Goal: Information Seeking & Learning: Learn about a topic

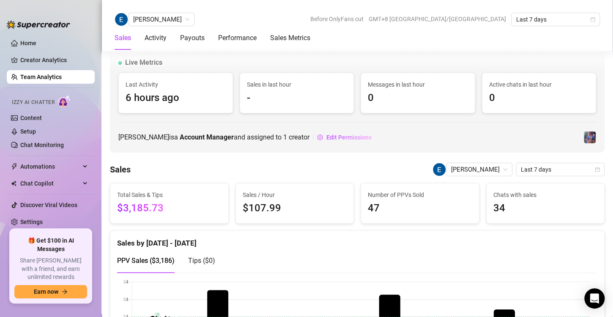
scroll to position [716, 0]
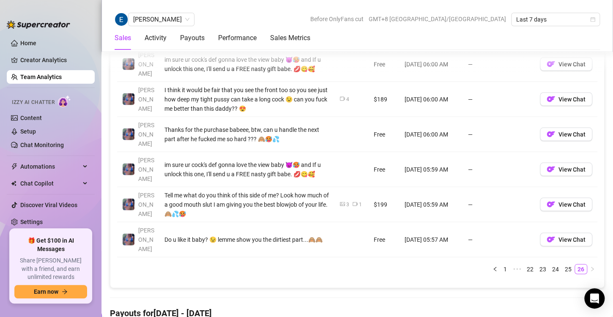
click at [49, 80] on link "Team Analytics" at bounding box center [40, 77] width 41 height 7
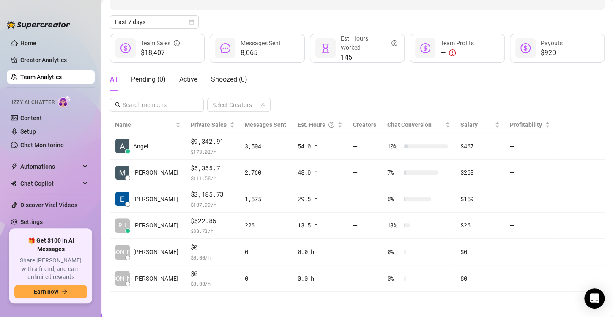
scroll to position [84, 0]
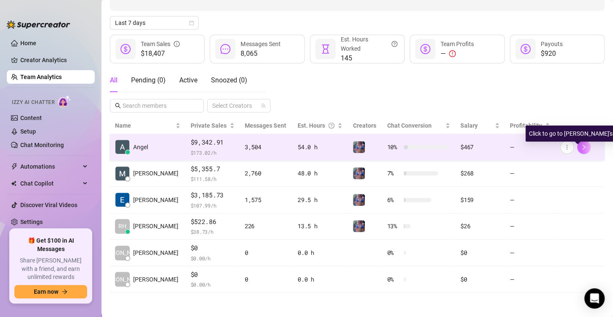
click at [578, 151] on button "button" at bounding box center [584, 147] width 14 height 14
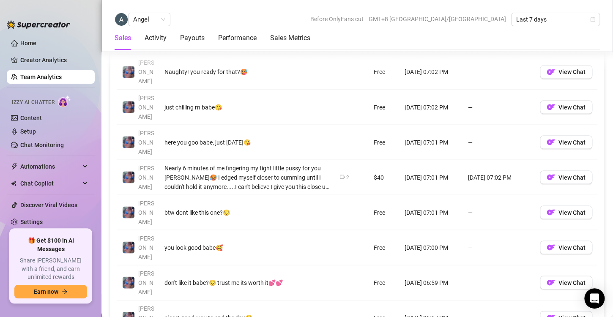
scroll to position [679, 0]
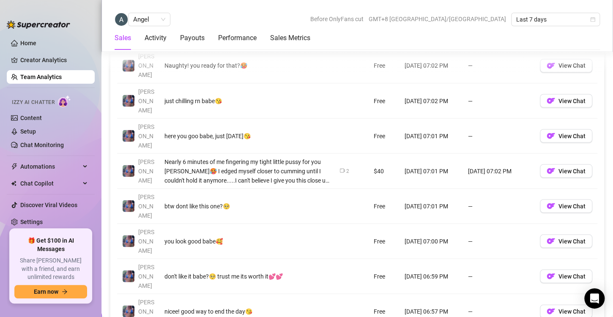
click at [38, 79] on link "Team Analytics" at bounding box center [40, 77] width 41 height 7
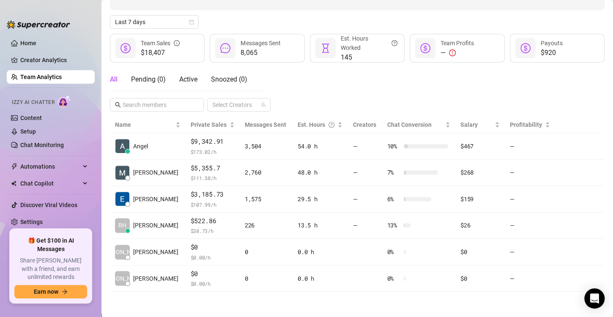
scroll to position [84, 0]
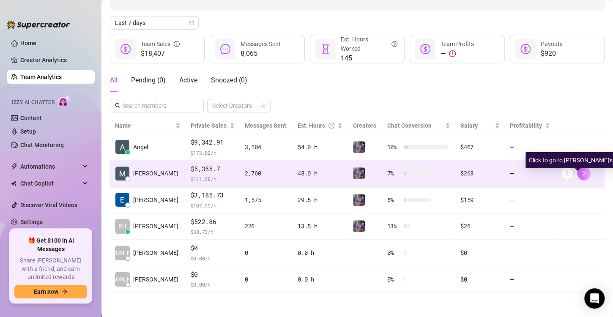
click at [581, 170] on icon "right" at bounding box center [584, 173] width 6 height 6
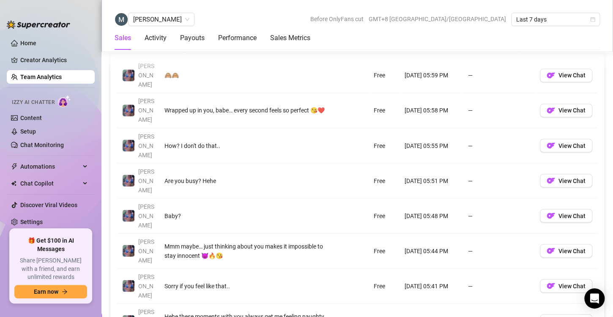
scroll to position [650, 0]
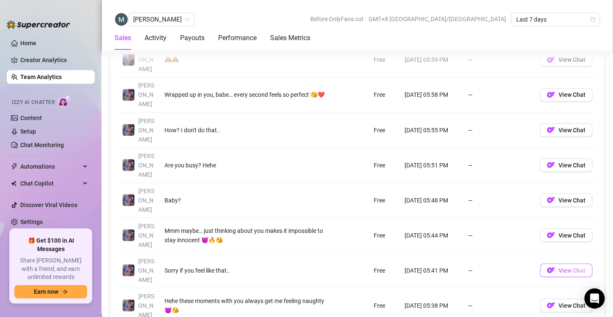
click at [570, 267] on span "View Chat" at bounding box center [572, 270] width 27 height 7
click at [548, 266] on img "button" at bounding box center [551, 270] width 8 height 8
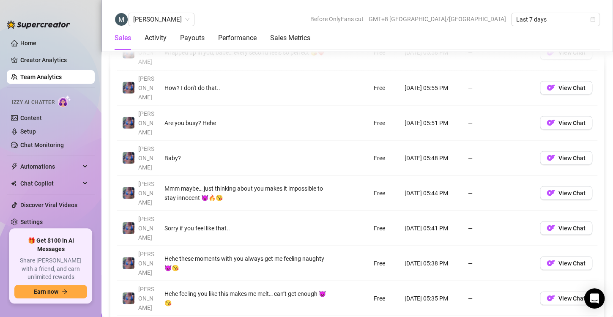
scroll to position [701, 0]
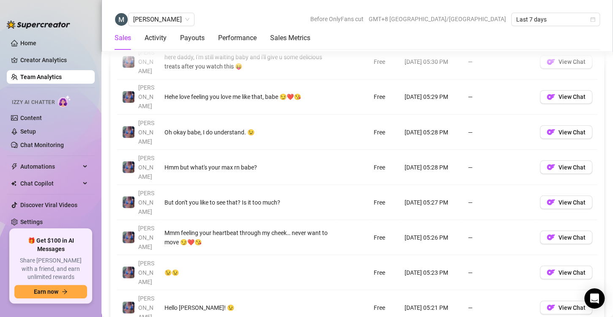
scroll to position [670, 0]
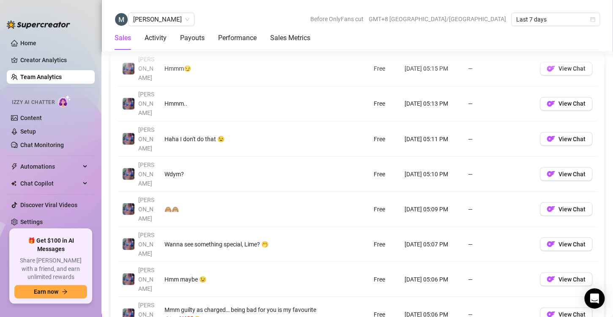
scroll to position [643, 0]
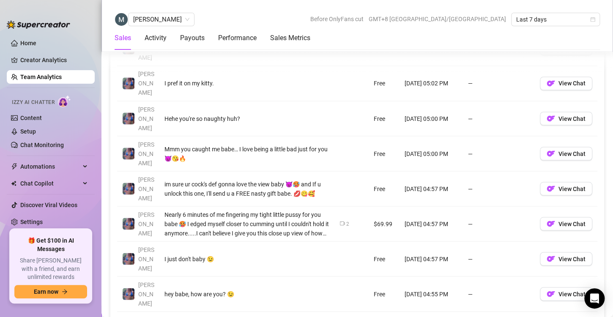
scroll to position [662, 0]
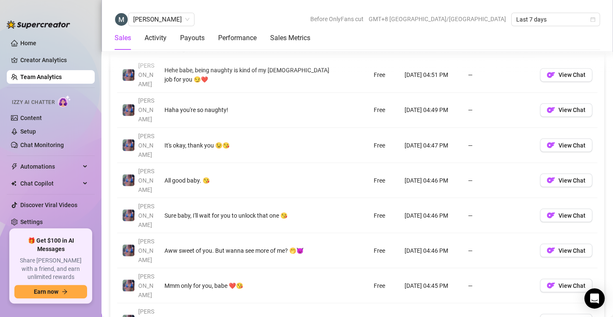
scroll to position [638, 0]
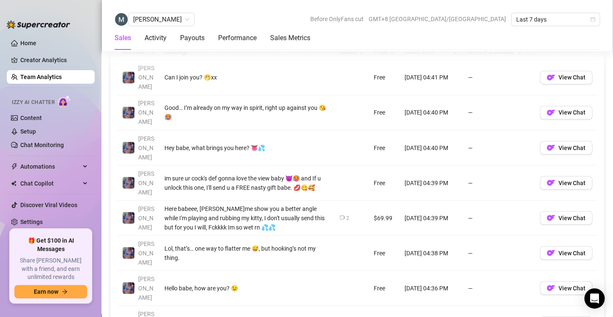
scroll to position [651, 0]
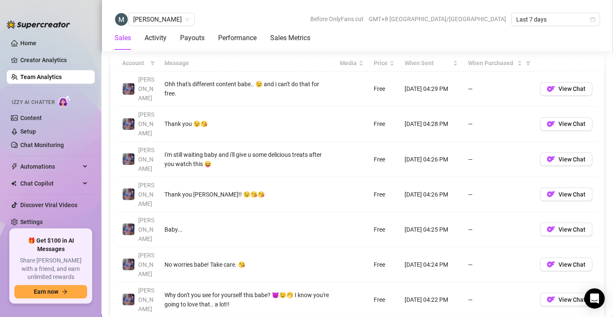
scroll to position [664, 0]
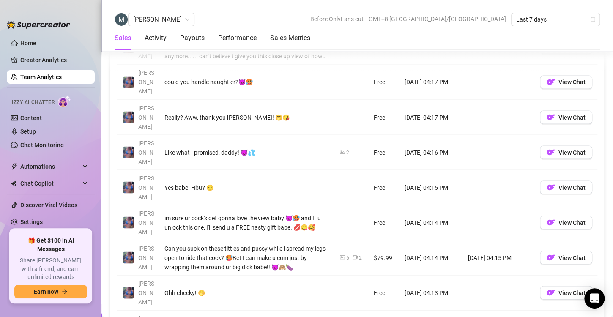
scroll to position [670, 0]
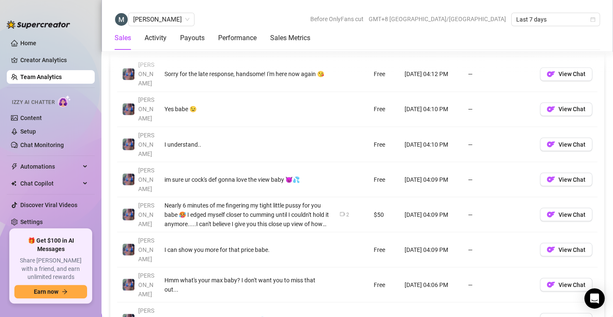
scroll to position [635, 0]
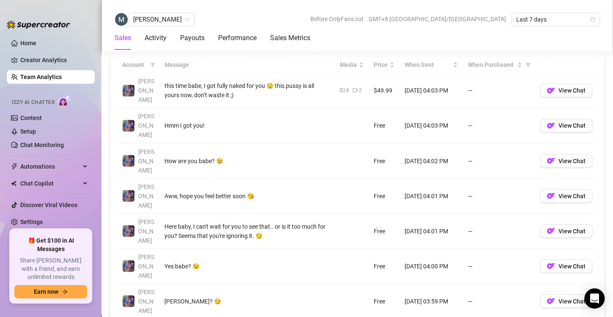
scroll to position [638, 0]
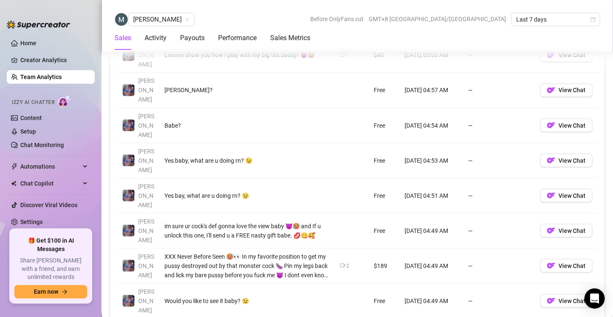
scroll to position [658, 0]
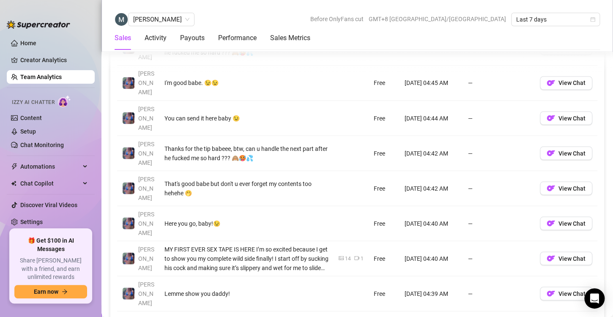
scroll to position [663, 0]
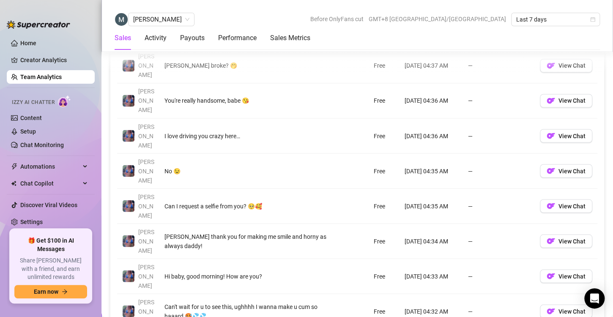
scroll to position [645, 0]
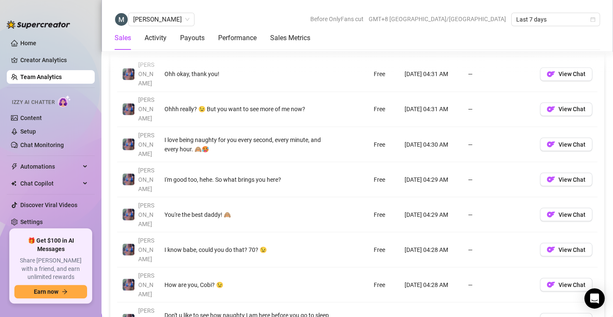
scroll to position [636, 0]
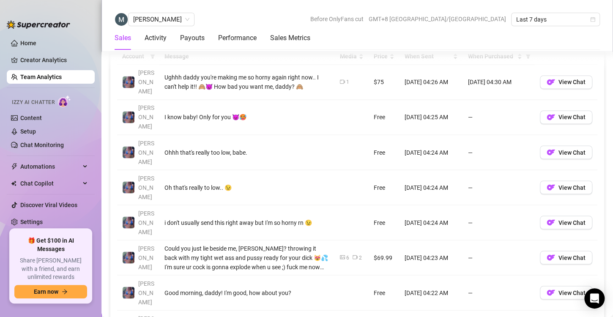
scroll to position [630, 0]
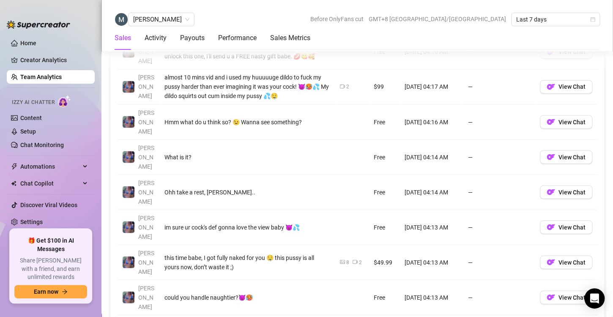
scroll to position [658, 0]
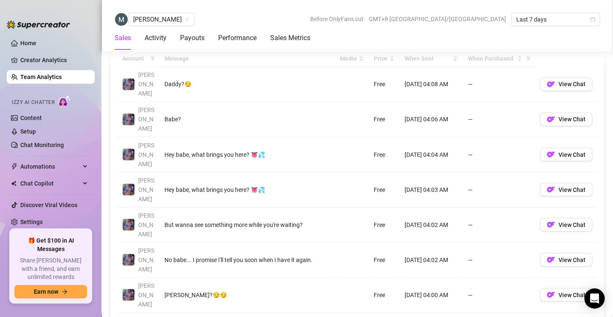
scroll to position [626, 0]
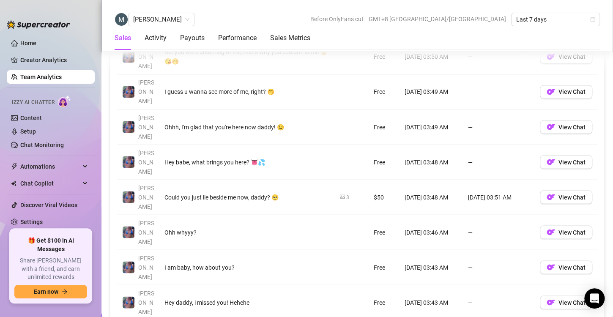
scroll to position [653, 0]
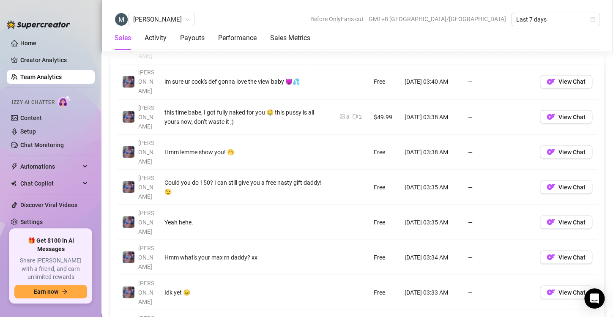
scroll to position [664, 0]
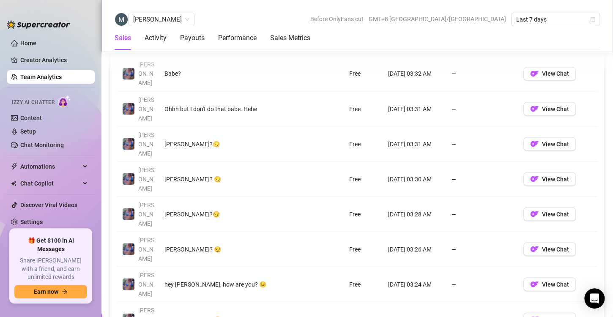
scroll to position [672, 0]
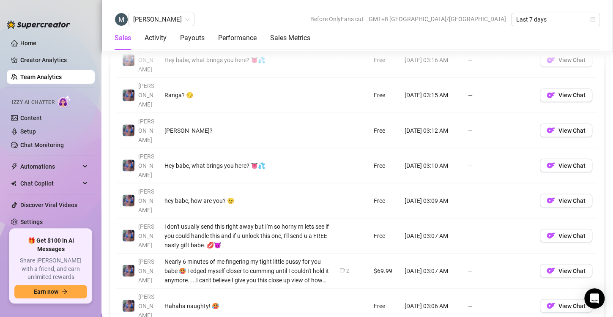
scroll to position [652, 0]
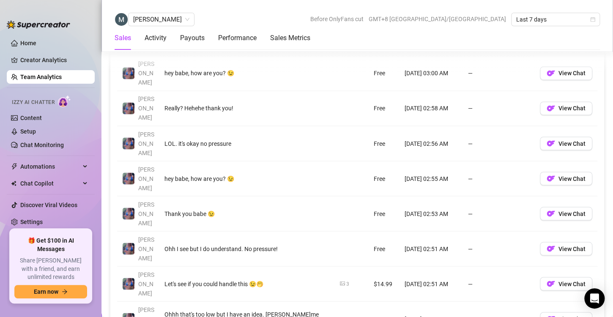
scroll to position [638, 0]
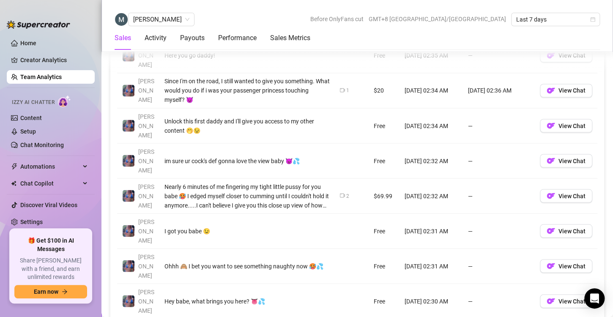
scroll to position [655, 0]
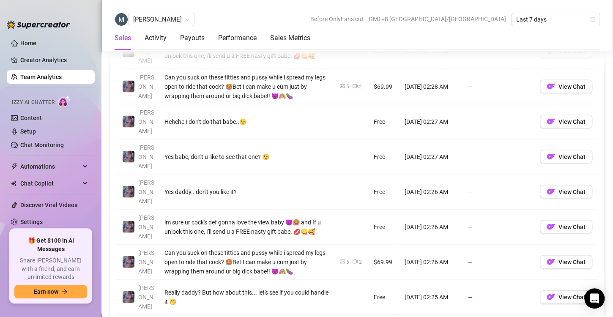
scroll to position [694, 0]
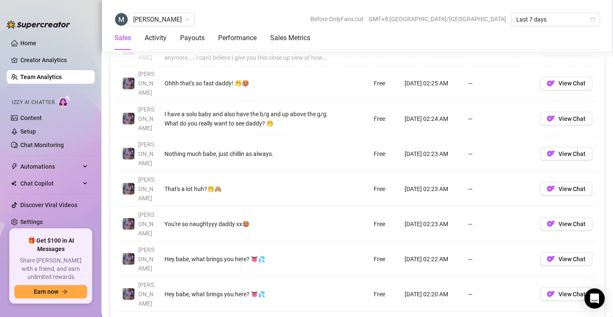
scroll to position [662, 0]
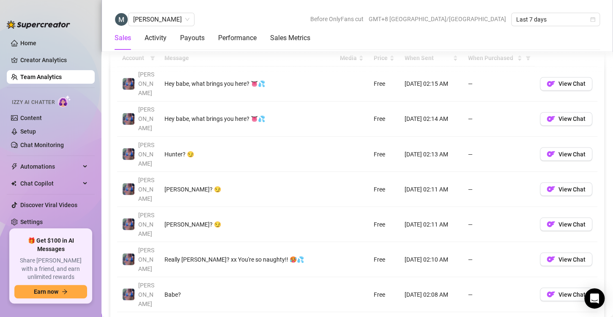
scroll to position [638, 0]
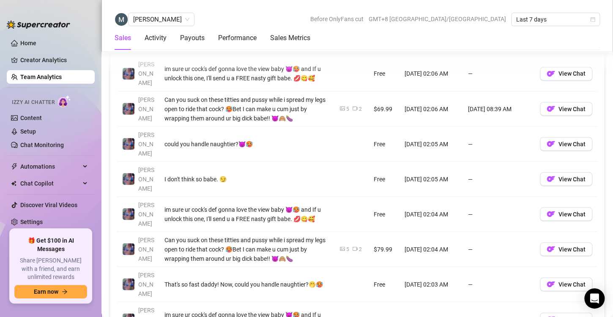
scroll to position [735, 0]
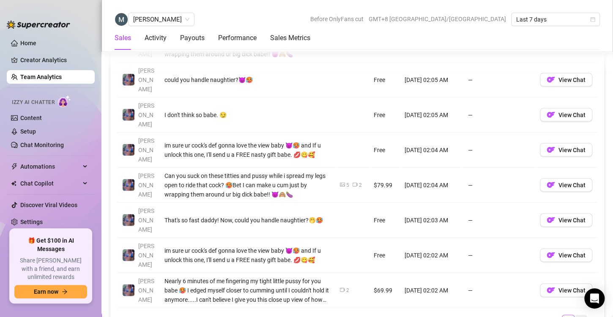
click at [575, 315] on link "29" at bounding box center [581, 319] width 12 height 9
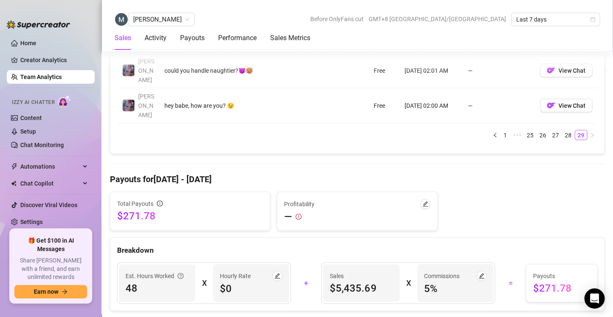
scroll to position [746, 0]
